Goal: Task Accomplishment & Management: Use online tool/utility

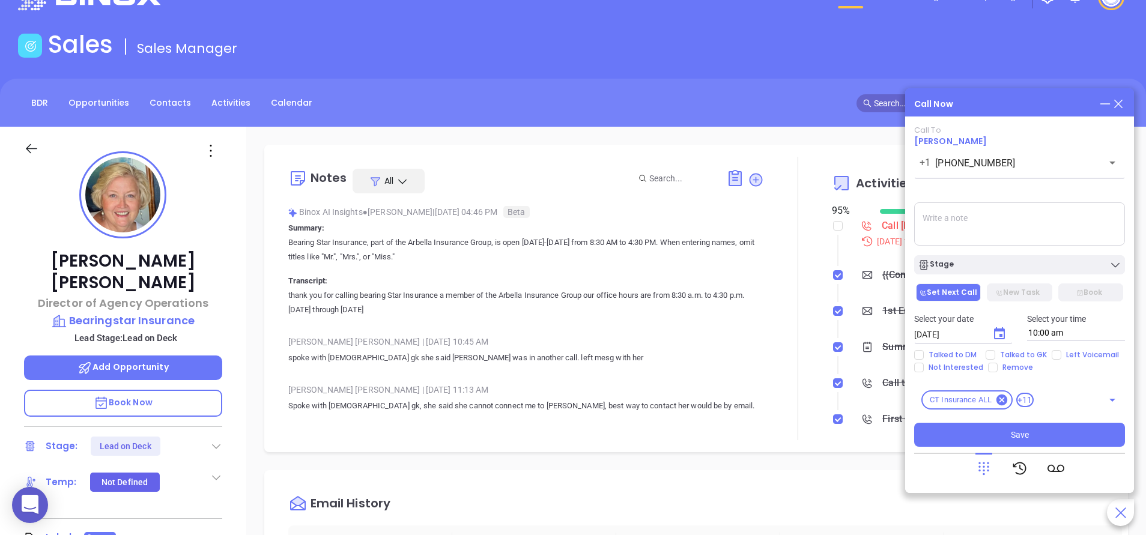
scroll to position [349, 0]
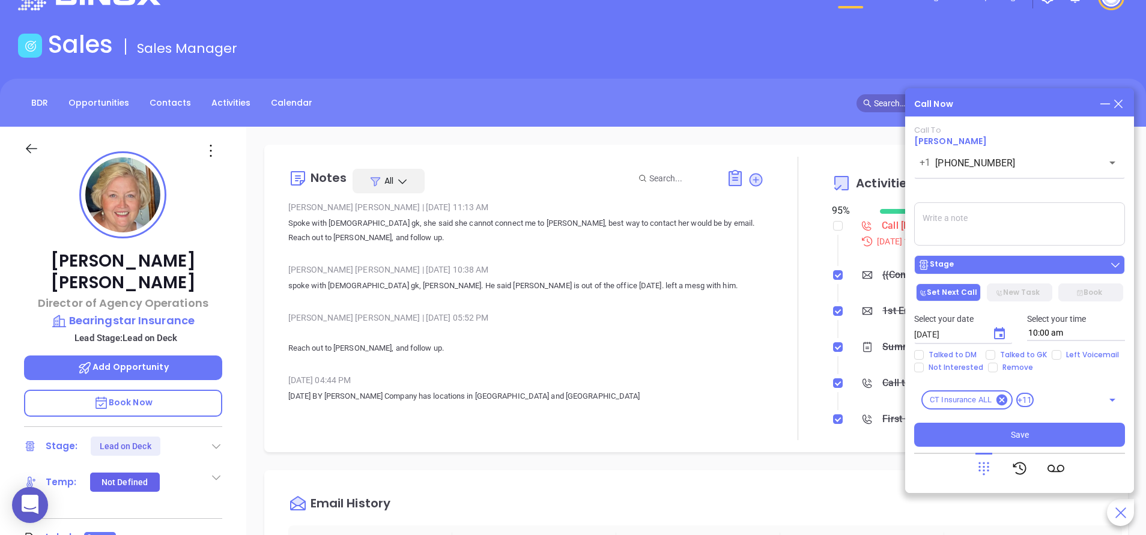
click at [962, 271] on div "Stage" at bounding box center [1019, 265] width 204 height 12
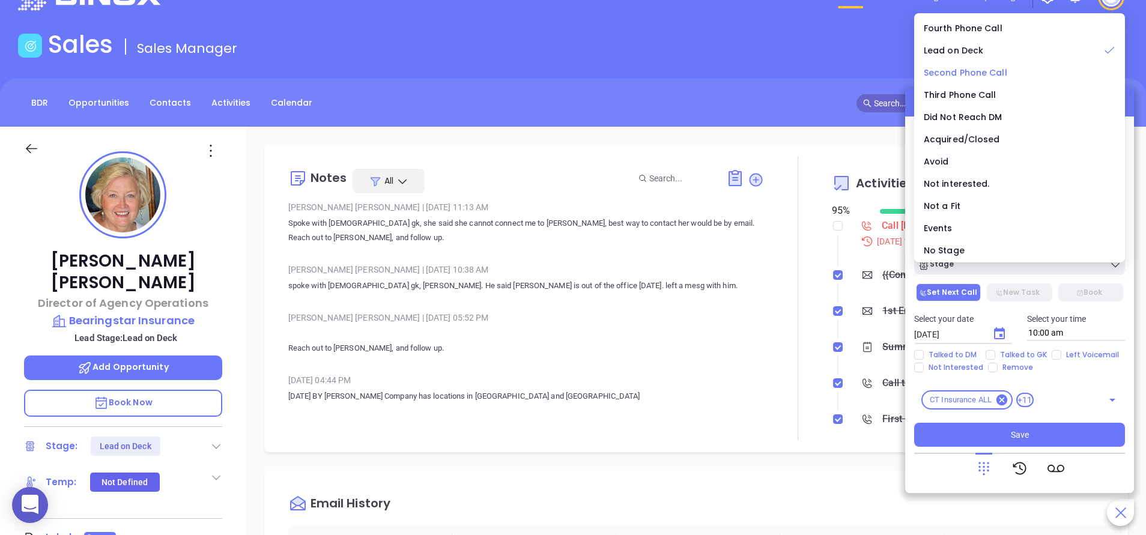
click at [979, 72] on span "Second Phone Call" at bounding box center [964, 73] width 83 height 12
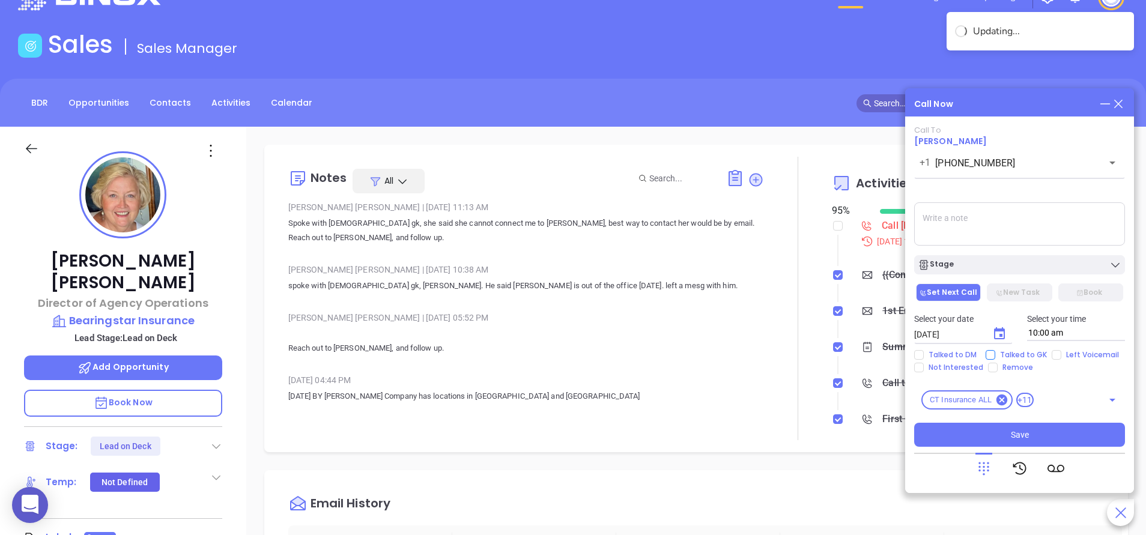
click at [1006, 354] on span "Talked to GK" at bounding box center [1023, 355] width 56 height 10
click at [995, 354] on input "Talked to GK" at bounding box center [990, 355] width 10 height 10
checkbox input "true"
click at [1001, 339] on icon "Choose date, selected date is Aug 16, 2025" at bounding box center [999, 333] width 11 height 12
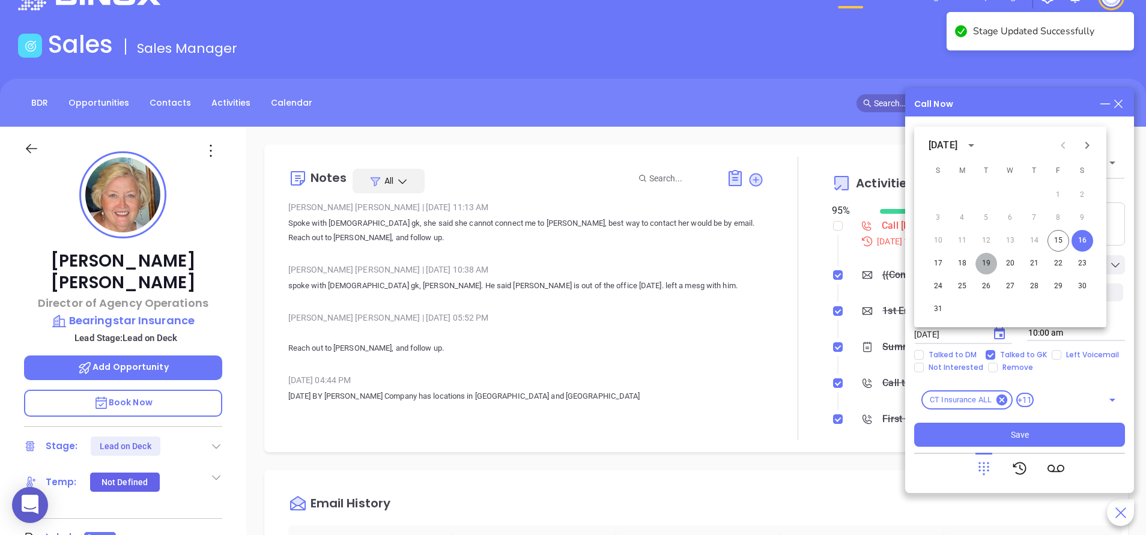
click at [984, 264] on button "19" at bounding box center [986, 264] width 22 height 22
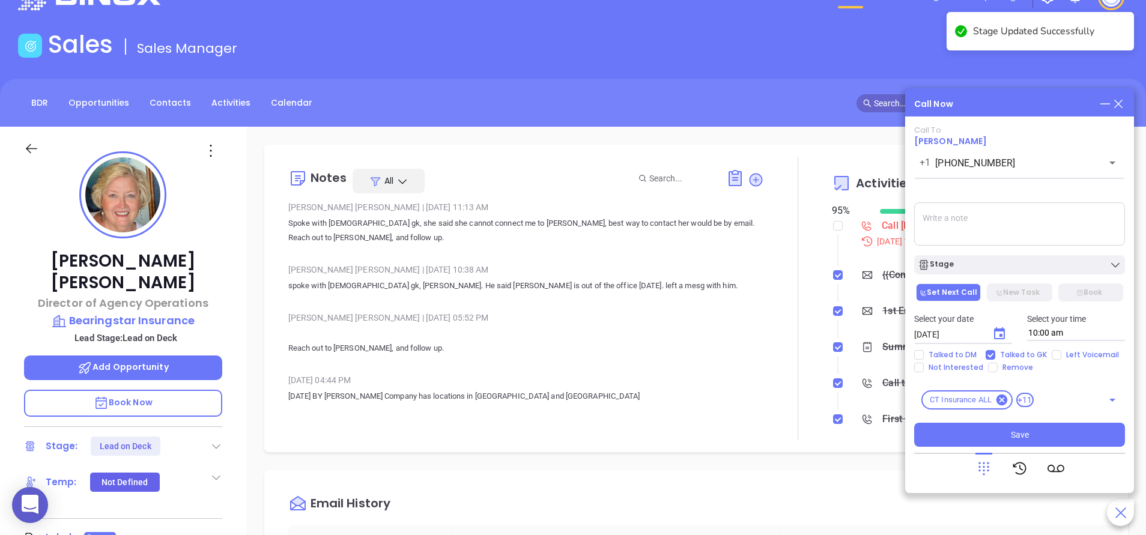
type input "08/19/2025"
click at [991, 439] on button "Save" at bounding box center [1019, 435] width 211 height 24
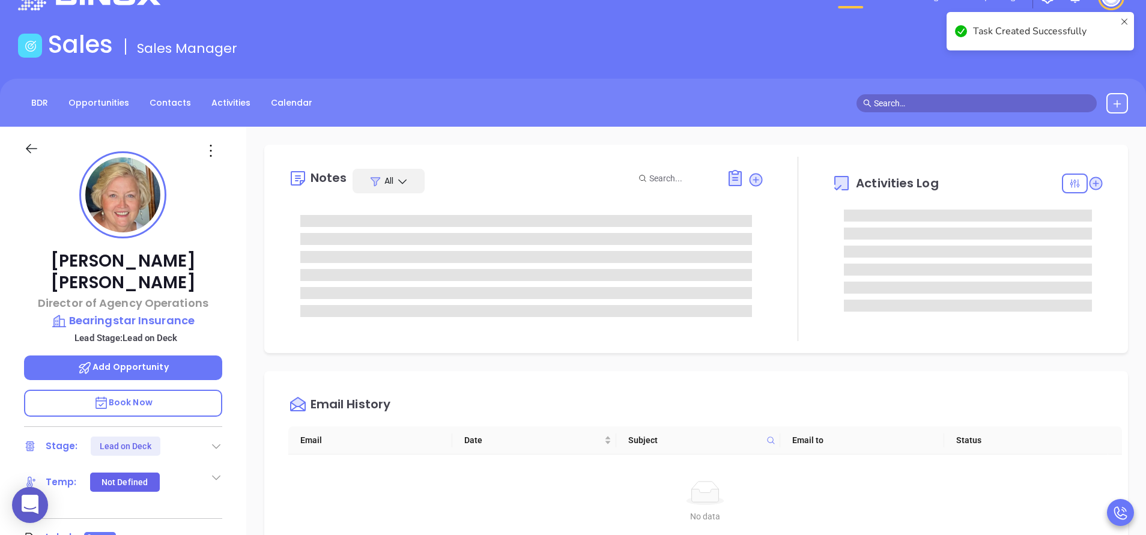
scroll to position [0, 0]
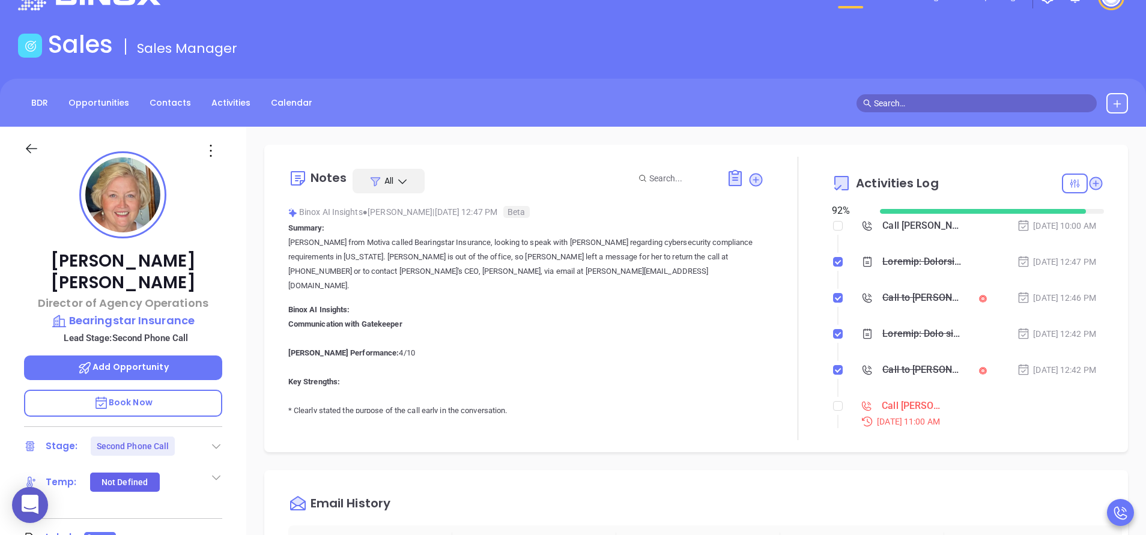
click at [914, 72] on main "Sales Sales Manager BDR Opportunities Contacts Activities Calendar Call Now Cal…" at bounding box center [573, 413] width 1146 height 766
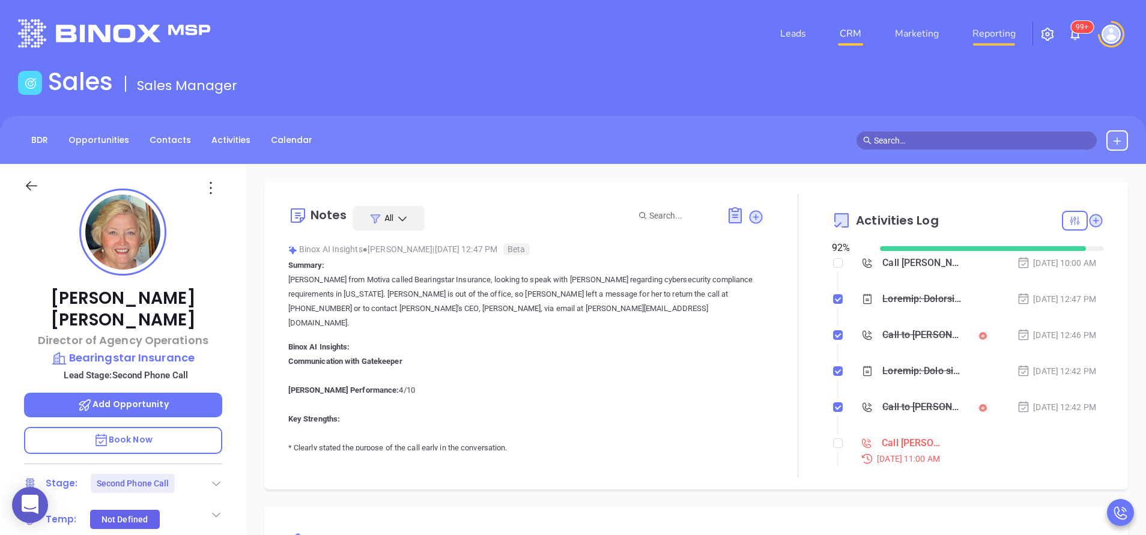
click at [1001, 32] on link "Reporting" at bounding box center [993, 34] width 53 height 24
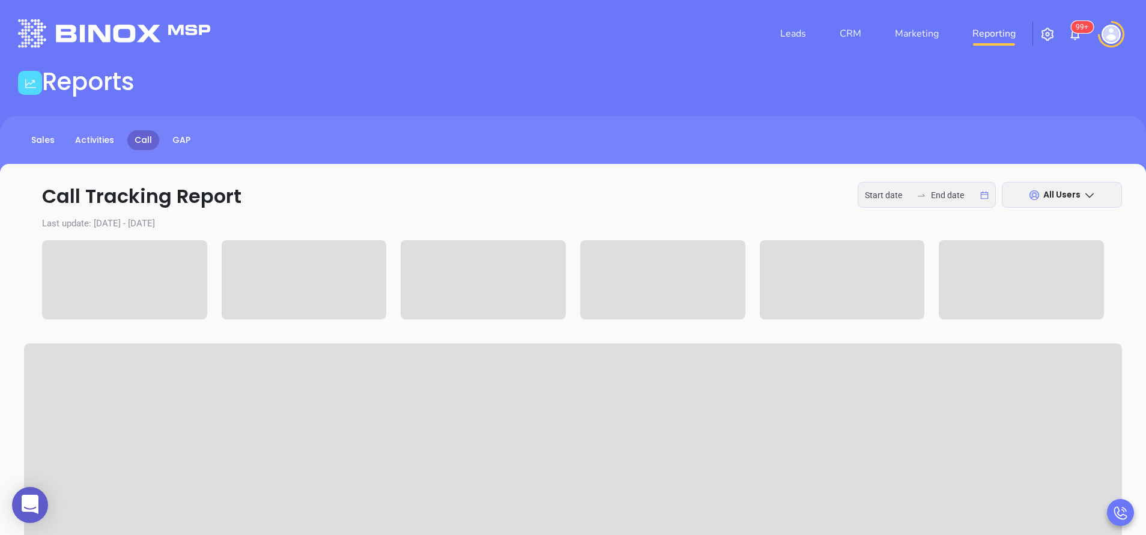
type input "2025-08-11"
type input "2025-08-15"
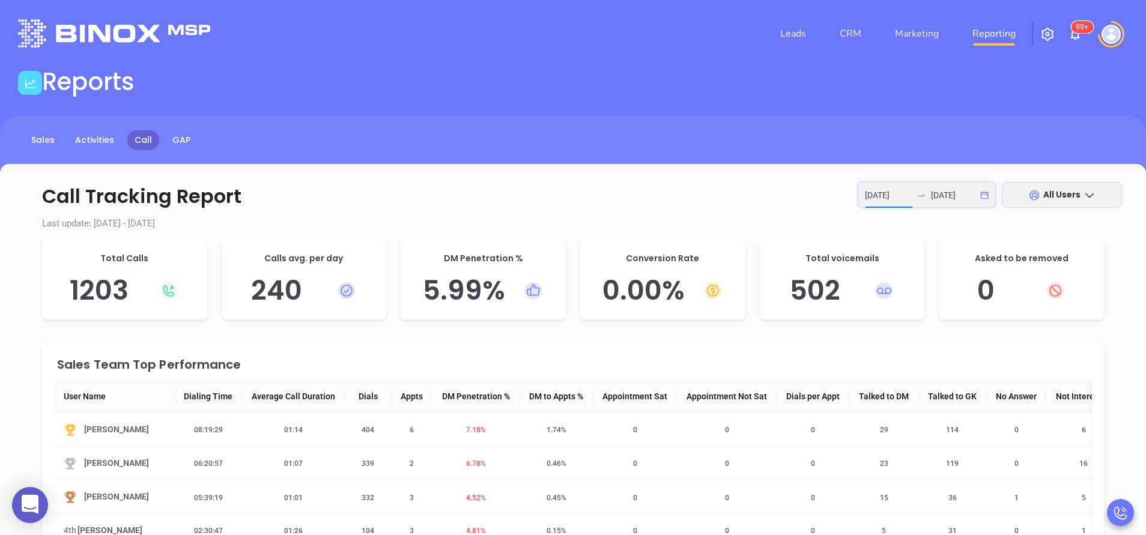
click at [884, 193] on input "2025-08-11" at bounding box center [888, 195] width 47 height 13
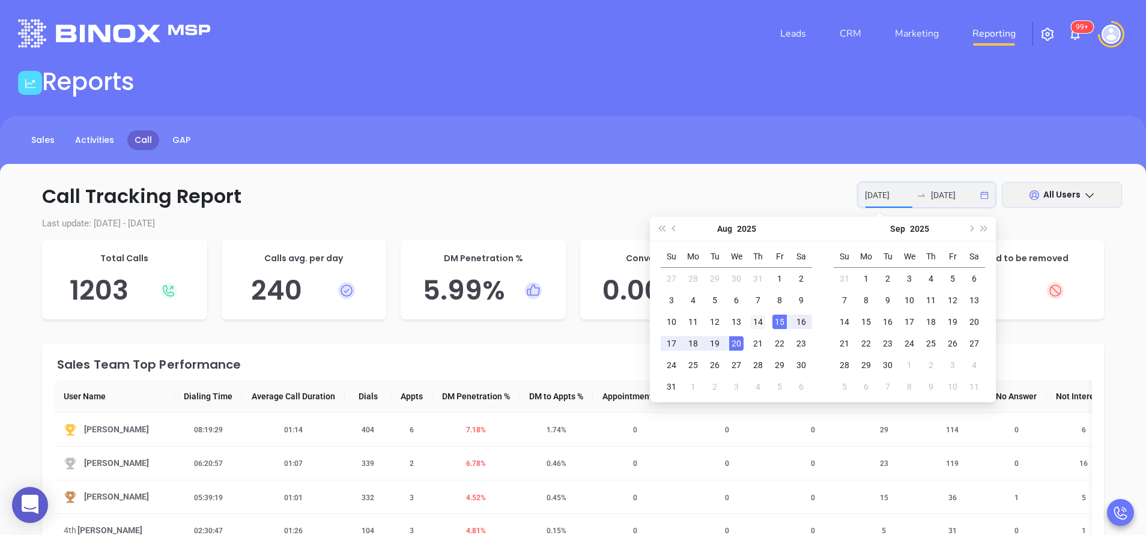
type input "2025-08-14"
click at [756, 327] on div "14" at bounding box center [758, 322] width 14 height 14
type input "2025-08-14"
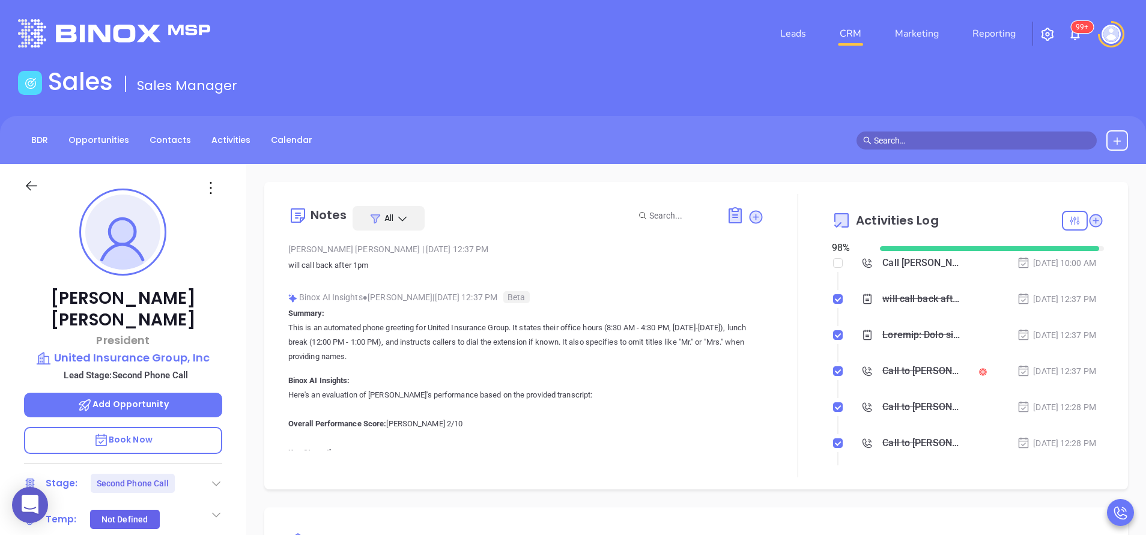
scroll to position [349, 0]
